Goal: Obtain resource: Download file/media

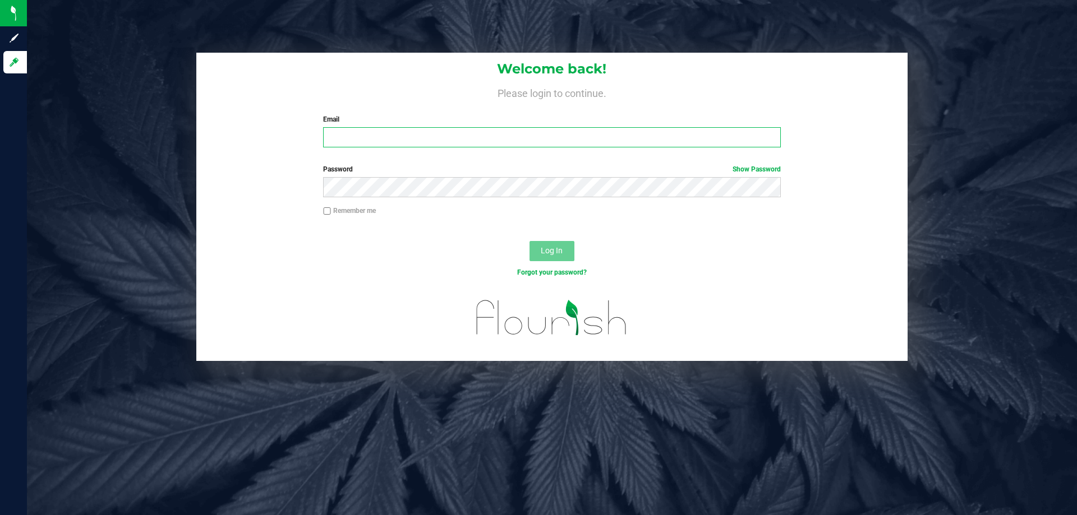
click at [371, 132] on input "Email" at bounding box center [551, 137] width 457 height 20
type input "[EMAIL_ADDRESS][DOMAIN_NAME]"
click at [529, 241] on button "Log In" at bounding box center [551, 251] width 45 height 20
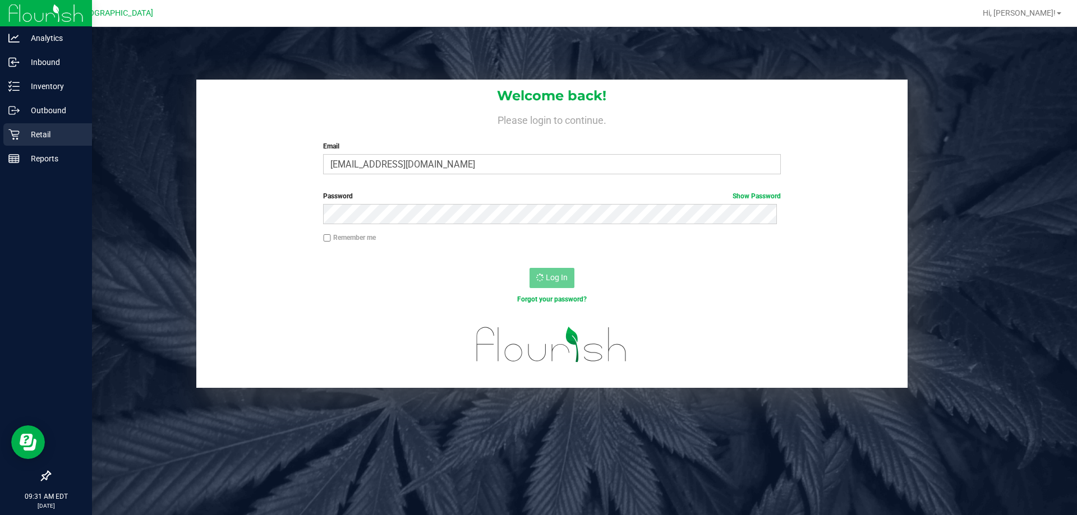
click at [25, 138] on p "Retail" at bounding box center [53, 134] width 67 height 13
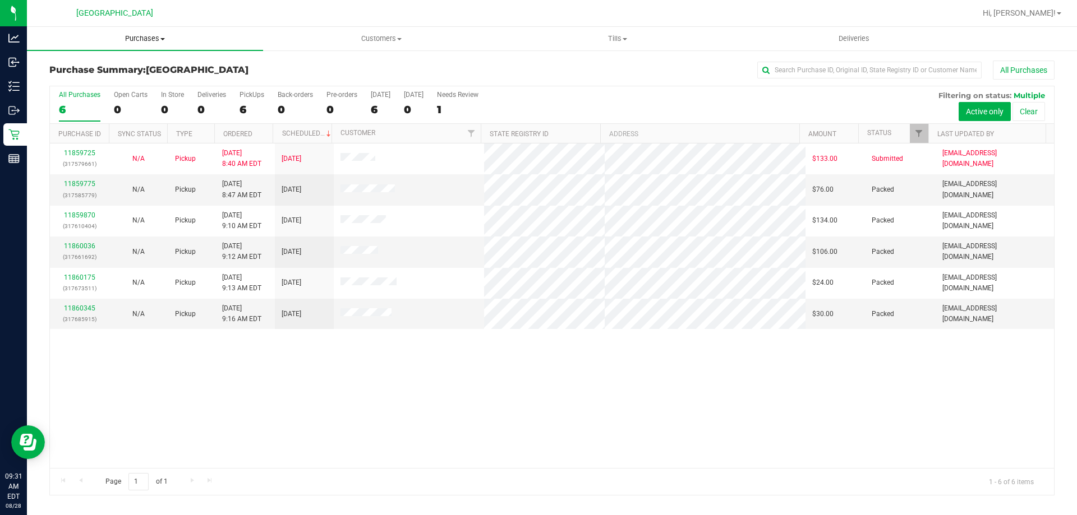
click at [153, 40] on span "Purchases" at bounding box center [145, 39] width 236 height 10
click at [133, 81] on li "Fulfillment" at bounding box center [145, 81] width 236 height 13
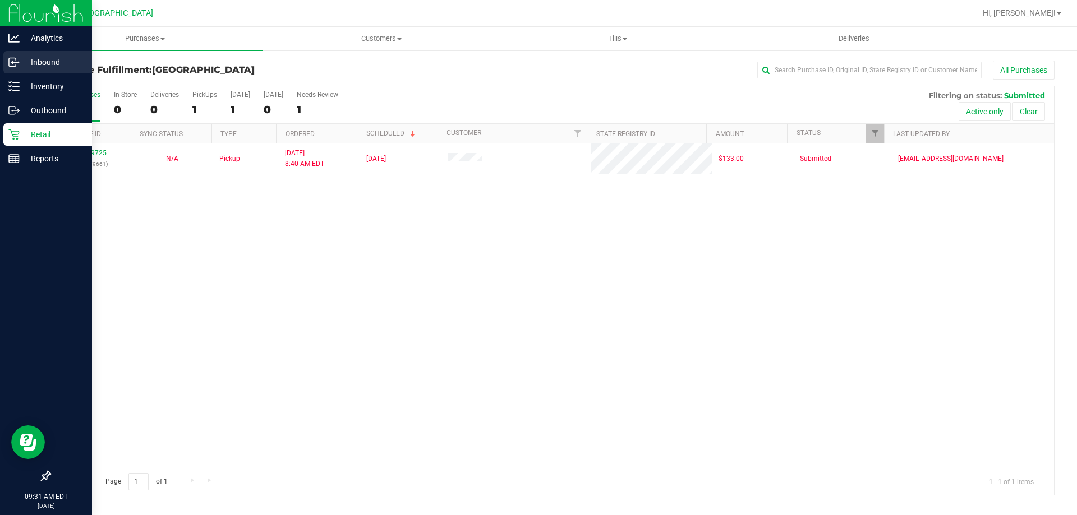
click at [45, 71] on div "Inbound" at bounding box center [47, 62] width 89 height 22
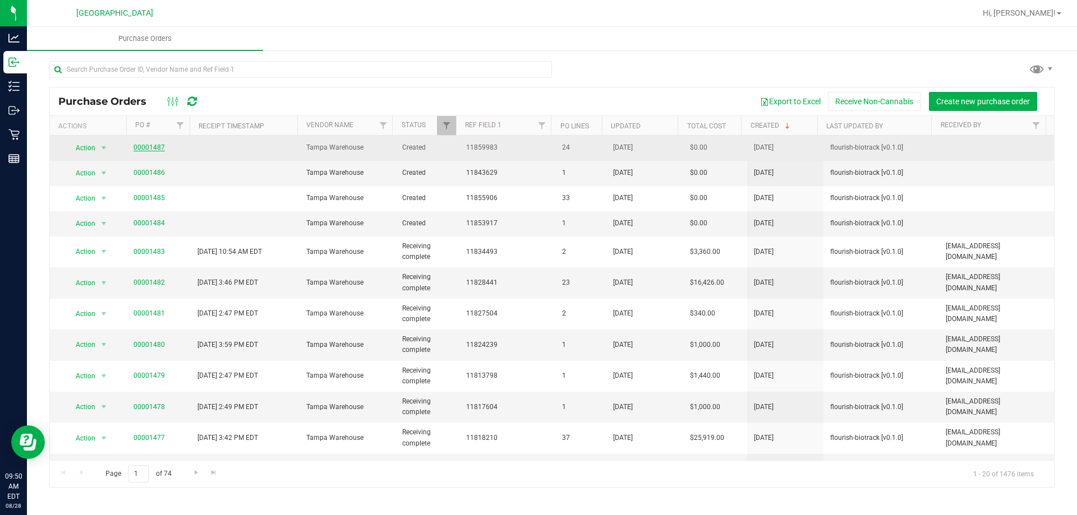
click at [142, 151] on link "00001487" at bounding box center [148, 148] width 31 height 8
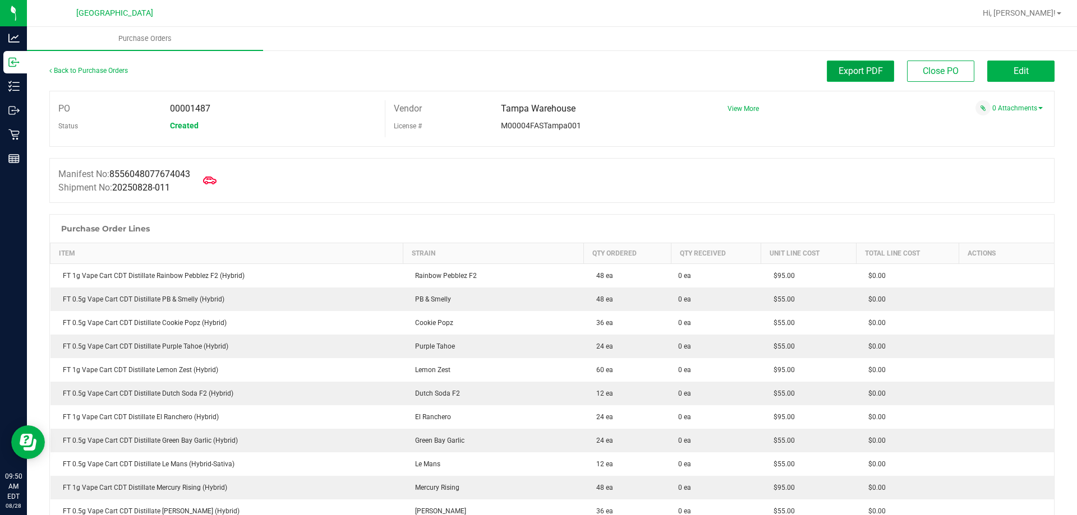
click at [847, 80] on button "Export PDF" at bounding box center [860, 71] width 67 height 21
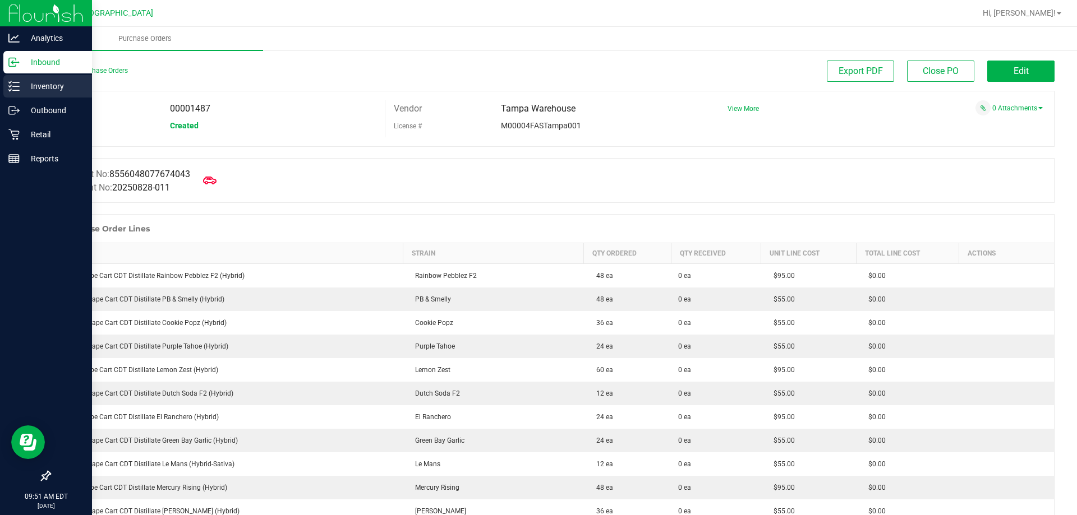
click at [28, 95] on div "Inventory" at bounding box center [47, 86] width 89 height 22
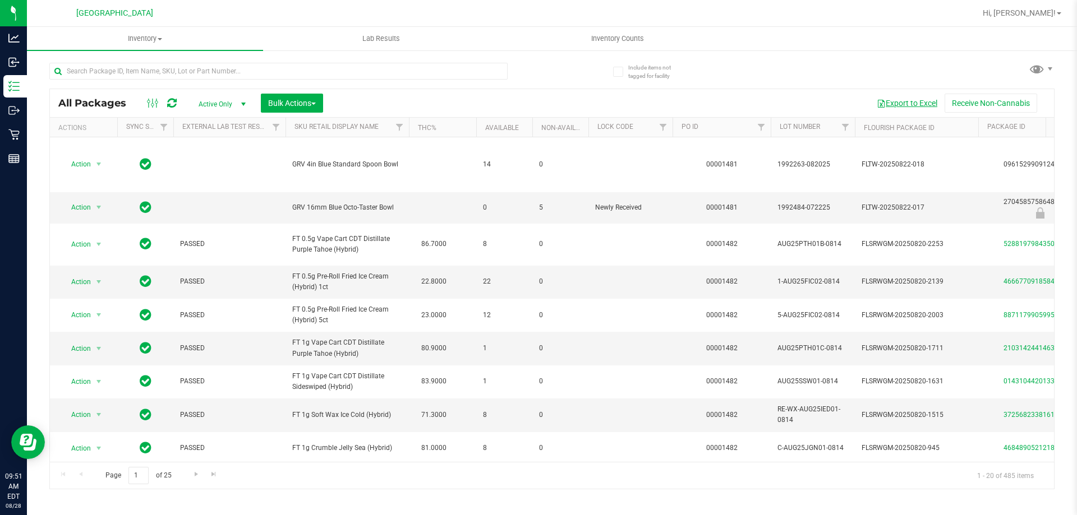
click at [887, 99] on button "Export to Excel" at bounding box center [906, 103] width 75 height 19
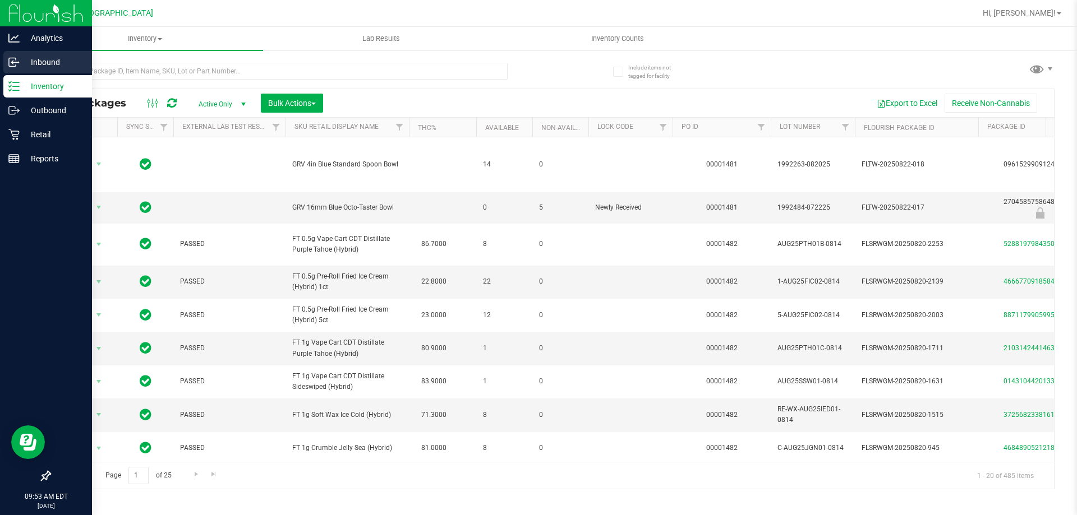
click at [11, 73] on div "Inbound" at bounding box center [47, 62] width 89 height 22
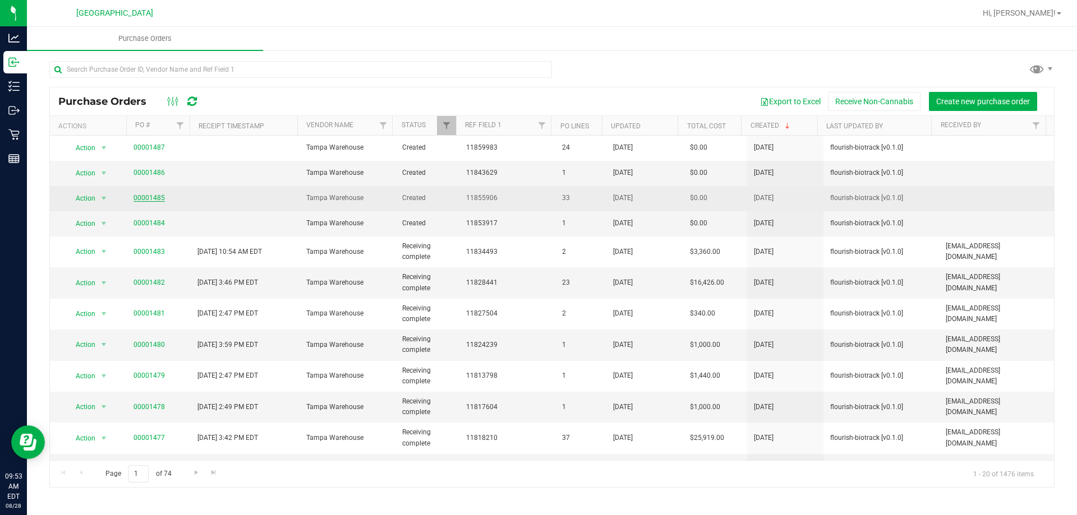
click at [150, 199] on link "00001485" at bounding box center [148, 198] width 31 height 8
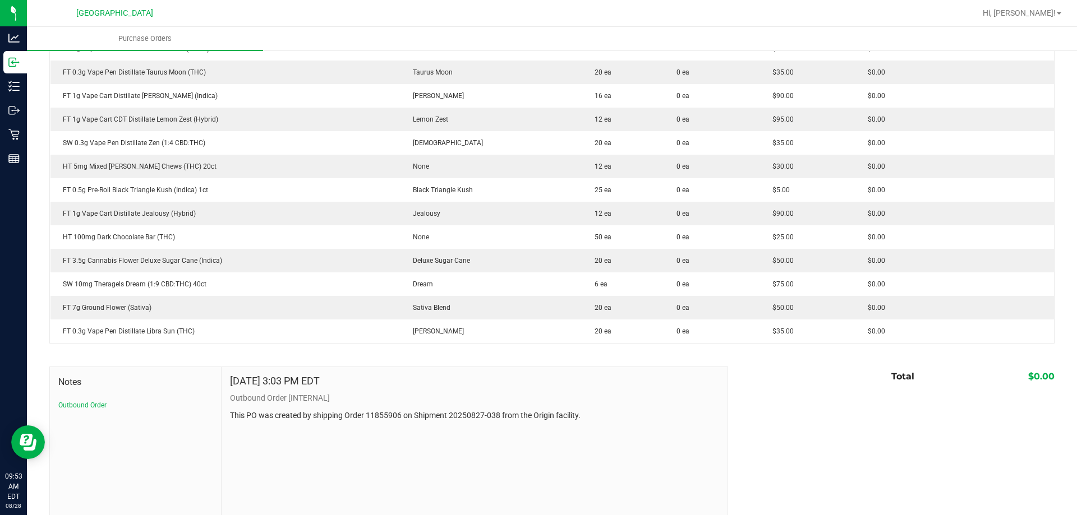
scroll to position [712, 0]
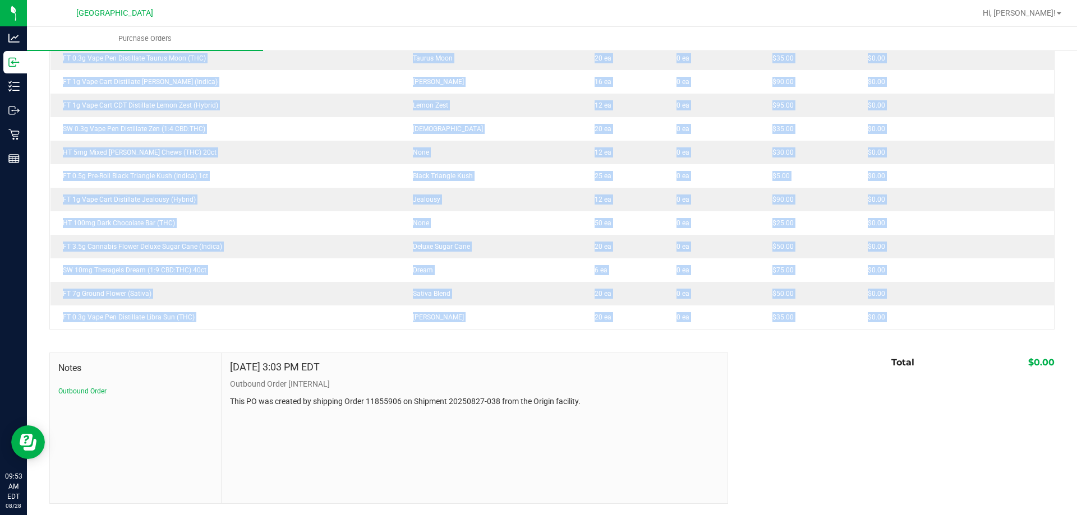
drag, startPoint x: 59, startPoint y: 273, endPoint x: 885, endPoint y: 333, distance: 828.2
copy div "FT 1g Vape Cart Distillate Amnesia (Hybrid) Amnesia 21 ea 0 ea $90.00 $0.00 FD …"
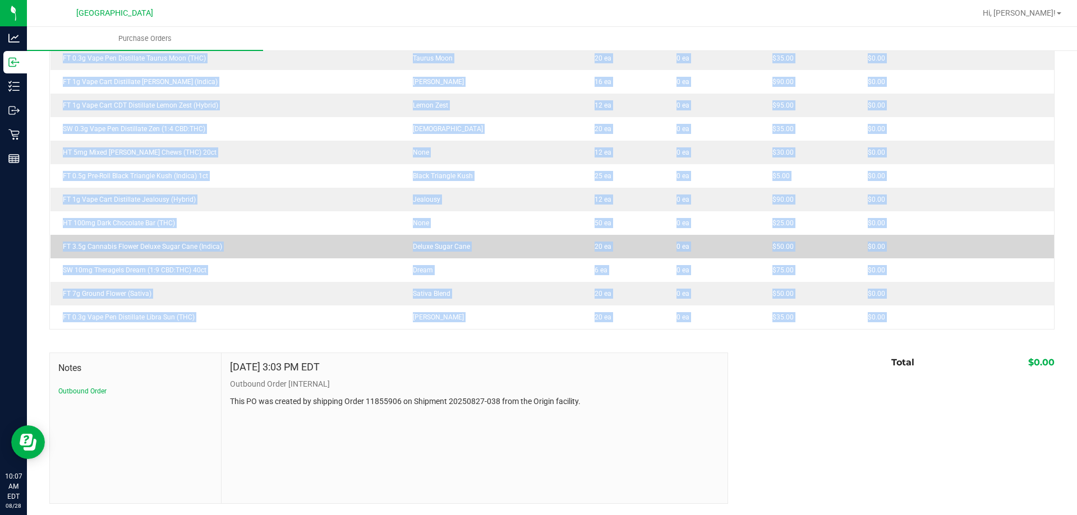
click at [583, 236] on td "20 ea" at bounding box center [625, 247] width 87 height 24
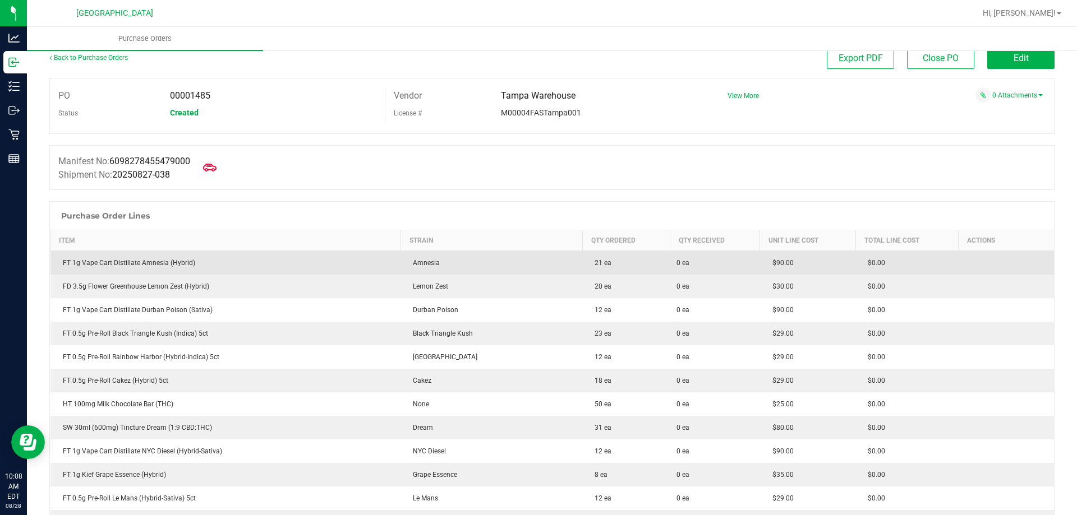
scroll to position [0, 0]
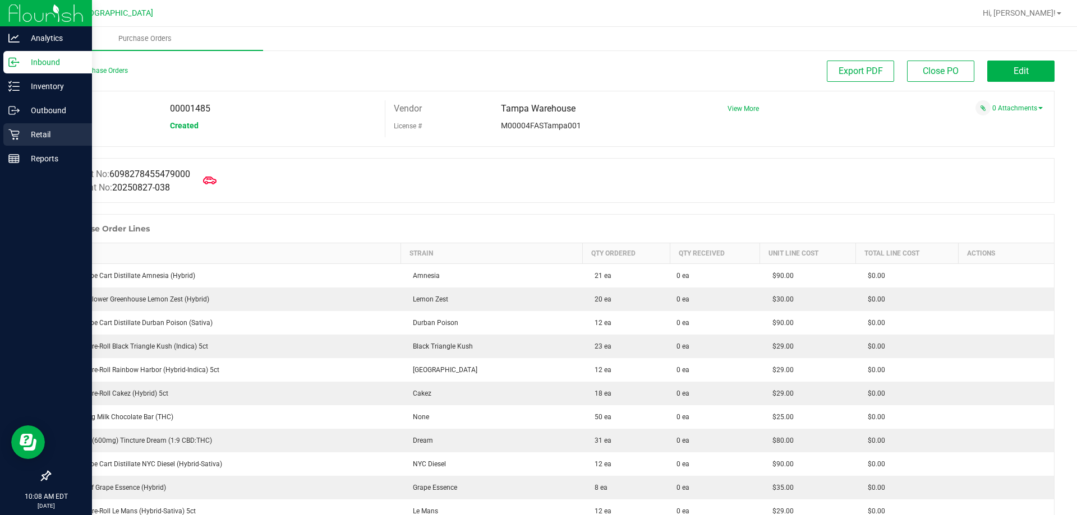
click at [19, 138] on icon at bounding box center [13, 134] width 11 height 11
